Goal: Transaction & Acquisition: Download file/media

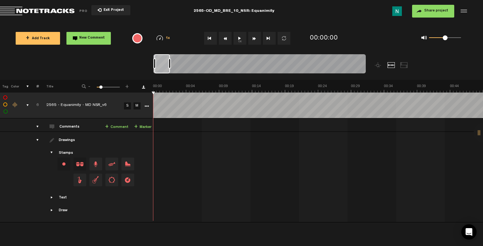
click at [147, 104] on icon "More" at bounding box center [146, 106] width 4 height 4
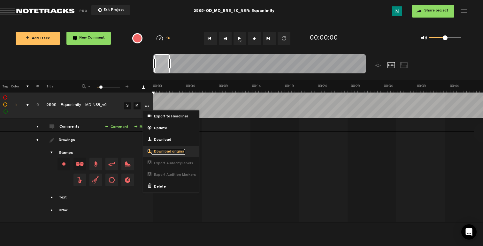
click at [169, 151] on span "Download original" at bounding box center [168, 152] width 34 height 5
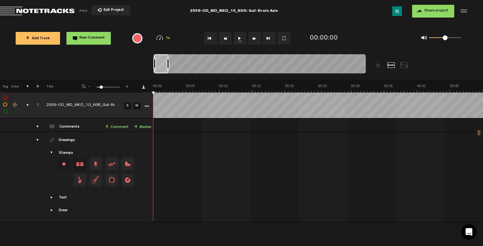
click at [146, 105] on icon "More" at bounding box center [146, 106] width 4 height 4
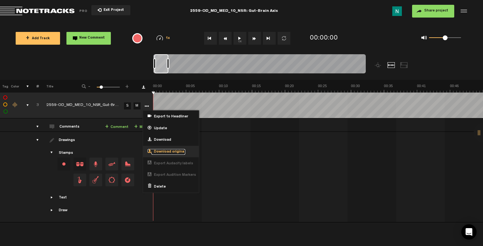
click at [161, 153] on span "Download original" at bounding box center [168, 152] width 34 height 5
